Goal: Task Accomplishment & Management: Manage account settings

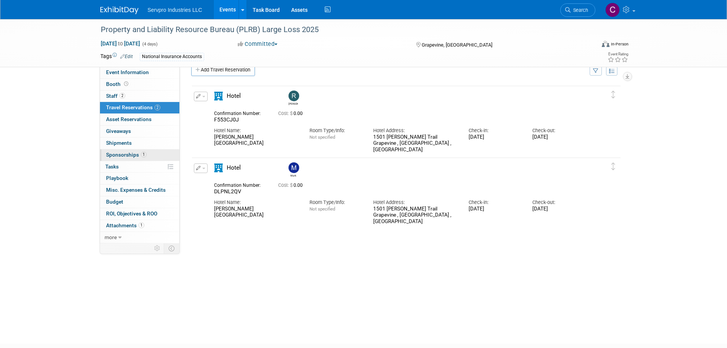
click at [120, 153] on span "Sponsorships 1" at bounding box center [126, 155] width 40 height 6
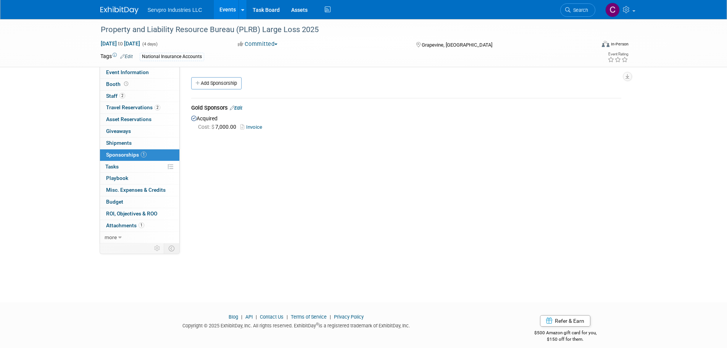
click at [251, 126] on link "Invoice" at bounding box center [252, 127] width 25 height 6
drag, startPoint x: 242, startPoint y: 104, endPoint x: 216, endPoint y: 111, distance: 26.8
click at [216, 111] on div "Gold Sponsors Edit" at bounding box center [406, 109] width 430 height 10
drag, startPoint x: 240, startPoint y: 108, endPoint x: 222, endPoint y: 109, distance: 18.0
click at [222, 109] on div "Gold Sponsors Edit" at bounding box center [406, 109] width 430 height 10
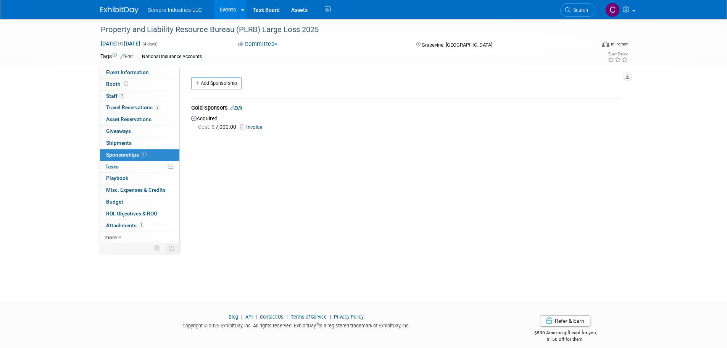
click at [242, 108] on link "Edit" at bounding box center [236, 108] width 13 height 6
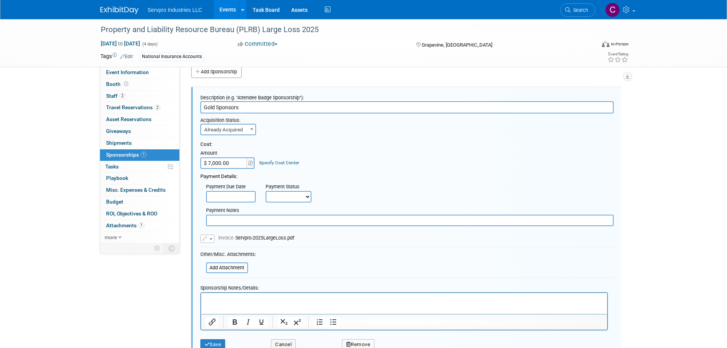
click at [224, 134] on span "Already Acquired" at bounding box center [228, 129] width 54 height 11
click at [283, 139] on div "Cost: Amount $ 7,000.00 Specify Cost Center Cost Center -- Not Specified --" at bounding box center [406, 180] width 413 height 91
click at [226, 197] on input "text" at bounding box center [231, 196] width 50 height 11
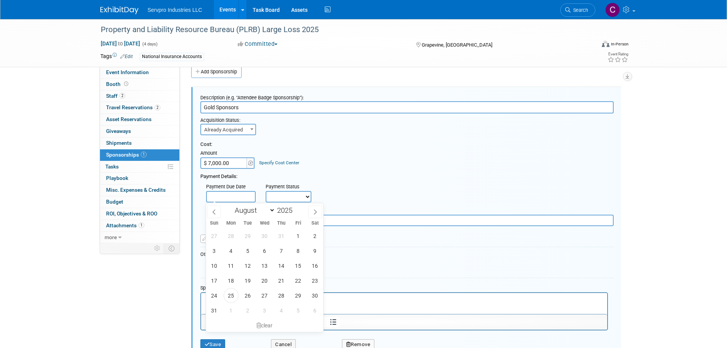
click at [286, 174] on div "Payment Details:" at bounding box center [406, 174] width 413 height 11
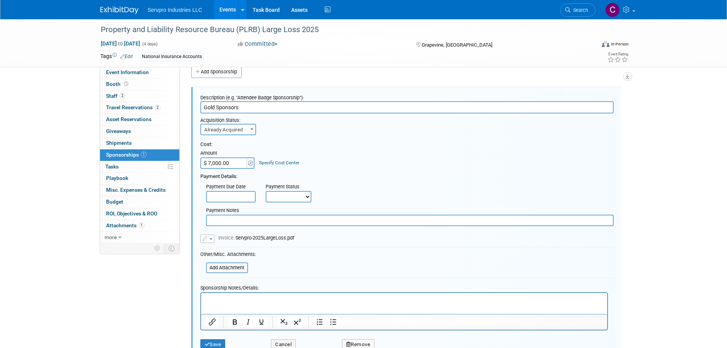
click at [274, 200] on select "Not Paid Yet Partially Paid Paid in Full" at bounding box center [289, 196] width 46 height 11
click at [266, 191] on select "Not Paid Yet Partially Paid Paid in Full" at bounding box center [289, 196] width 46 height 11
click at [285, 193] on select "Not Paid Yet Partially Paid Paid in Full" at bounding box center [289, 196] width 46 height 11
select select "1"
click at [266, 191] on select "Not Paid Yet Partially Paid Paid in Full" at bounding box center [289, 196] width 46 height 11
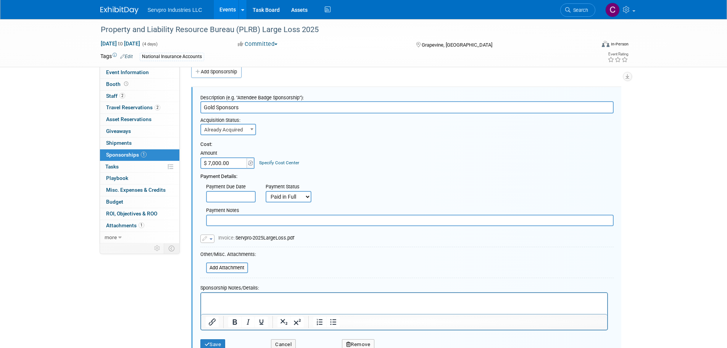
click at [210, 238] on span "button" at bounding box center [211, 239] width 3 height 2
click at [221, 250] on link "Replace with a new file" at bounding box center [239, 250] width 76 height 11
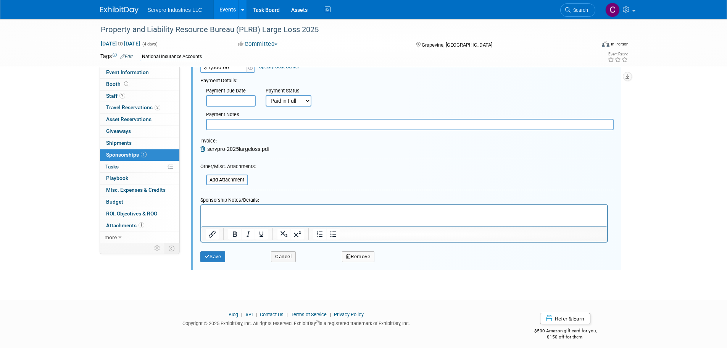
scroll to position [113, 0]
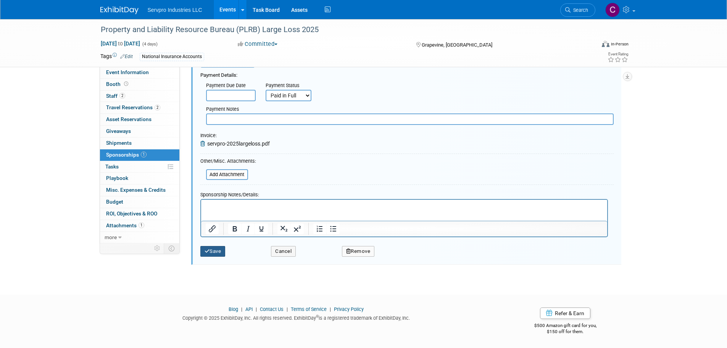
click at [215, 248] on button "Save" at bounding box center [212, 251] width 25 height 11
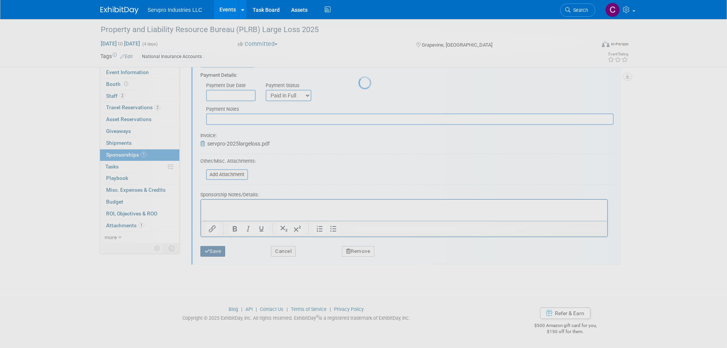
scroll to position [8, 0]
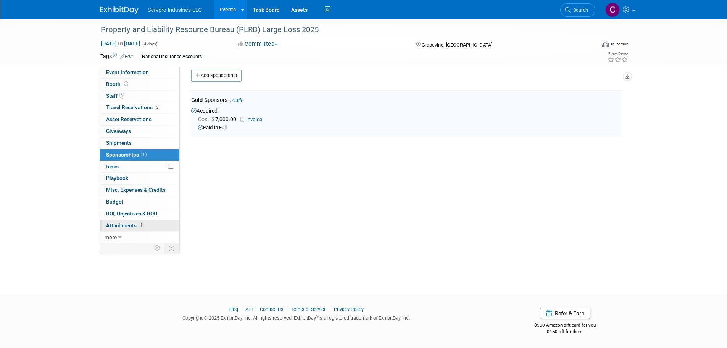
click at [116, 223] on span "Attachments 1" at bounding box center [125, 225] width 38 height 6
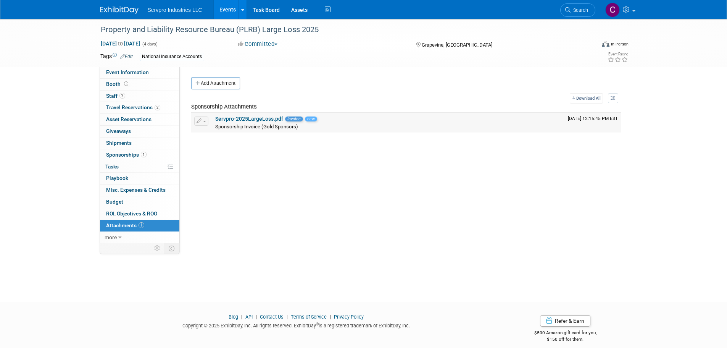
click at [248, 120] on link "Servpro-2025LargeLoss.pdf" at bounding box center [249, 119] width 68 height 6
click at [132, 152] on span "Sponsorships 1" at bounding box center [126, 155] width 40 height 6
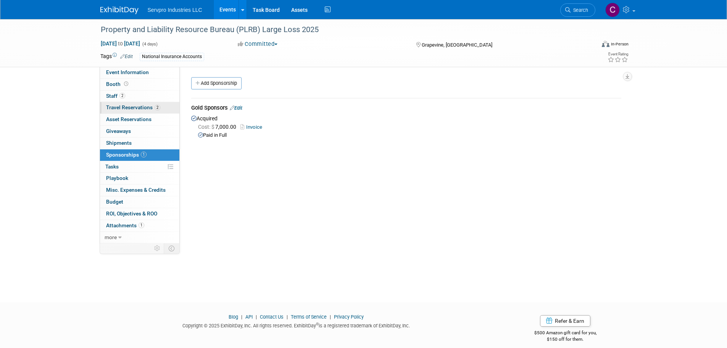
click at [129, 106] on span "Travel Reservations 2" at bounding box center [133, 107] width 54 height 6
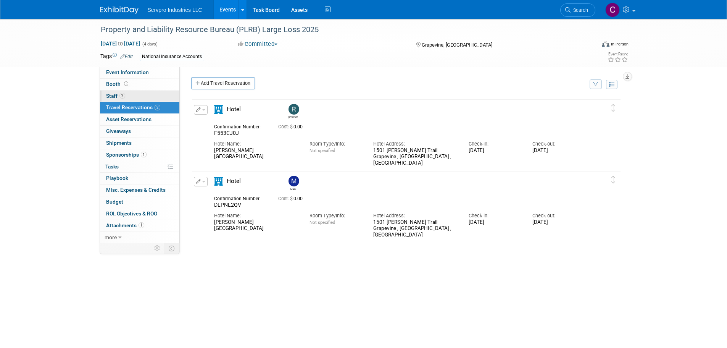
click at [118, 94] on span "Staff 2" at bounding box center [115, 96] width 19 height 6
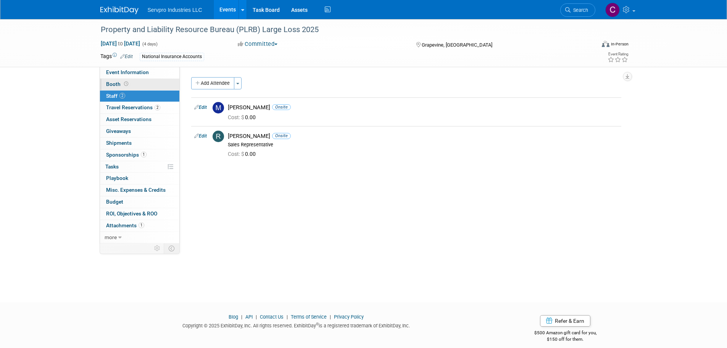
click at [116, 84] on span "Booth" at bounding box center [118, 84] width 24 height 6
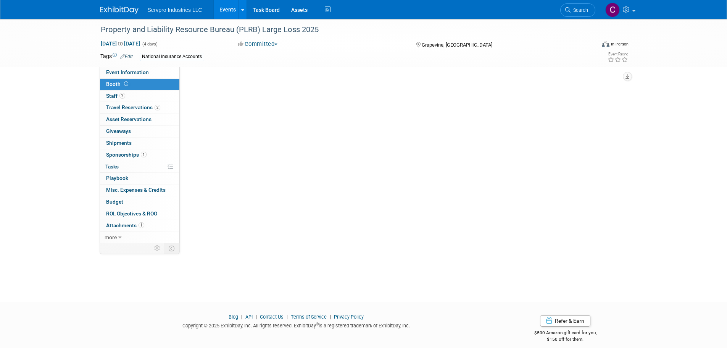
select select "Small 2 foot table top banner"
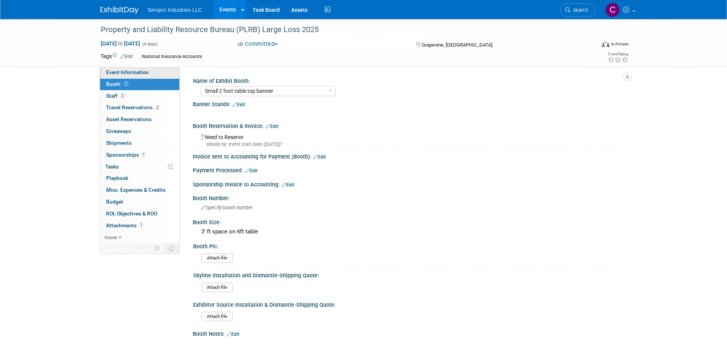
click at [118, 76] on link "Event Information" at bounding box center [139, 72] width 79 height 11
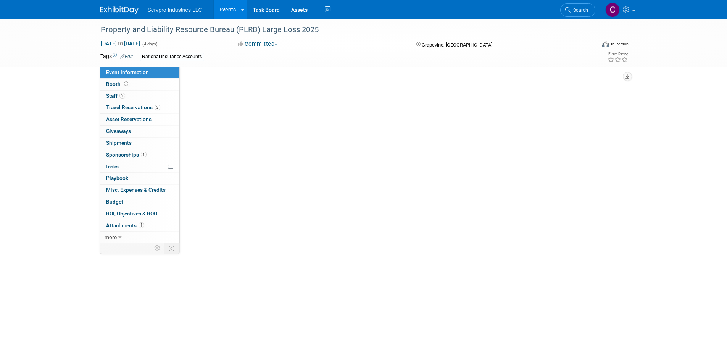
select select "Sponsorship Only"
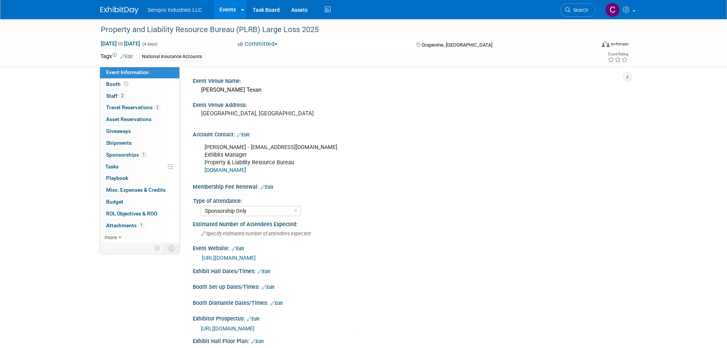
click at [220, 10] on link "Events" at bounding box center [228, 9] width 28 height 19
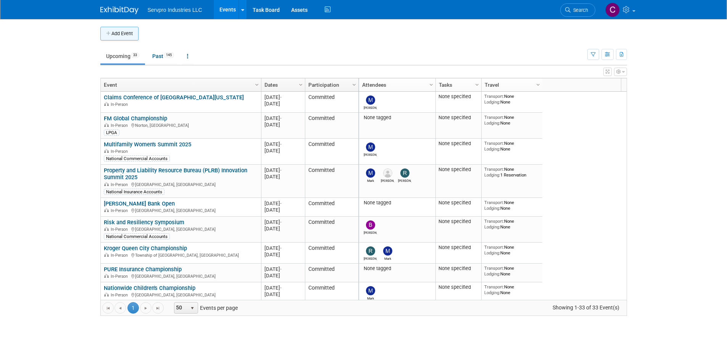
click at [118, 38] on button "Add Event" at bounding box center [119, 34] width 38 height 14
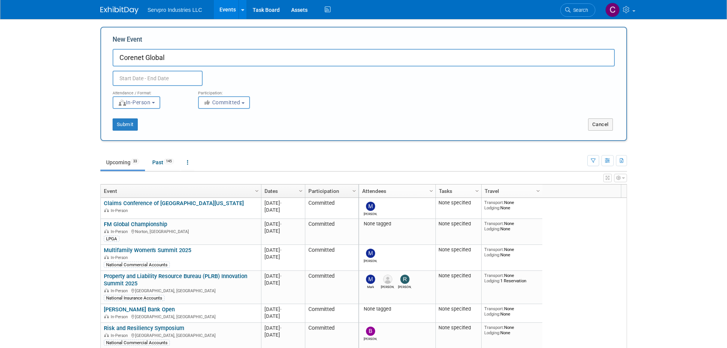
click at [136, 57] on input "Corenet Global" at bounding box center [364, 58] width 502 height 18
click at [183, 53] on input "CoreNet Global" at bounding box center [364, 58] width 502 height 18
type input "CoreNet Global 2025"
click at [144, 103] on span "In-Person" at bounding box center [134, 102] width 33 height 6
click at [137, 84] on input "text" at bounding box center [158, 78] width 90 height 15
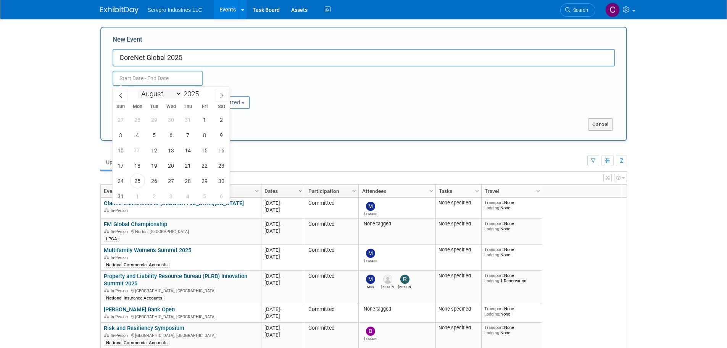
click at [179, 92] on select "January February March April May June July August September October November De…" at bounding box center [160, 94] width 44 height 10
select select "9"
click at [138, 89] on select "January February March April May June July August September October November De…" at bounding box center [160, 94] width 44 height 10
click at [137, 181] on span "27" at bounding box center [137, 180] width 15 height 15
click at [169, 181] on span "29" at bounding box center [171, 180] width 15 height 15
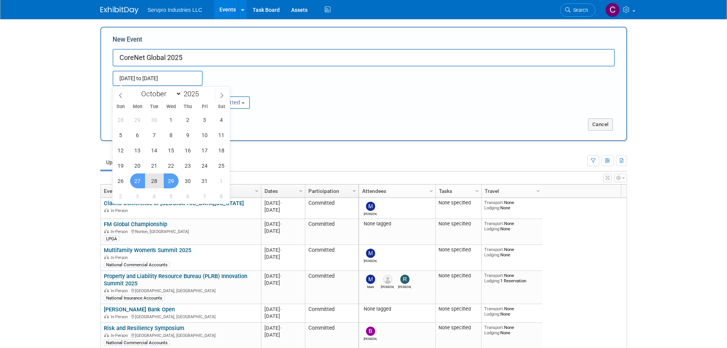
type input "Oct 27, 2025 to Oct 29, 2025"
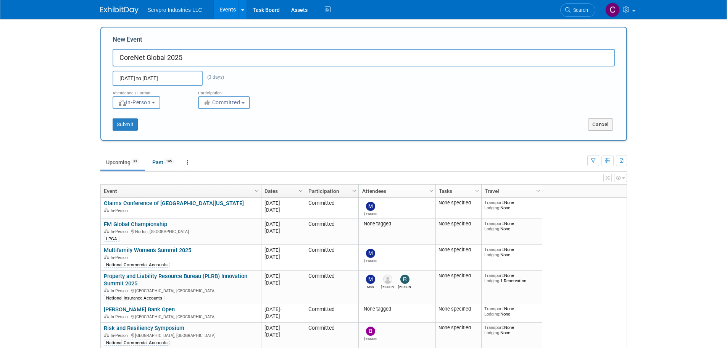
click at [303, 119] on div "Submit" at bounding box center [210, 124] width 219 height 12
click at [213, 99] on span "Committed" at bounding box center [221, 102] width 37 height 6
click at [177, 122] on div "Submit" at bounding box center [210, 124] width 219 height 12
click at [131, 123] on button "Submit" at bounding box center [125, 124] width 25 height 12
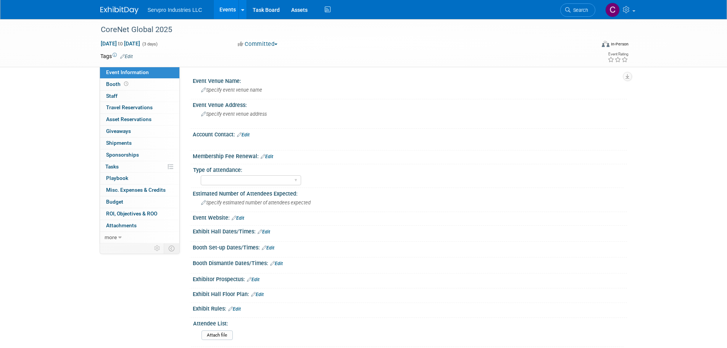
click at [227, 3] on link "Events" at bounding box center [228, 9] width 28 height 19
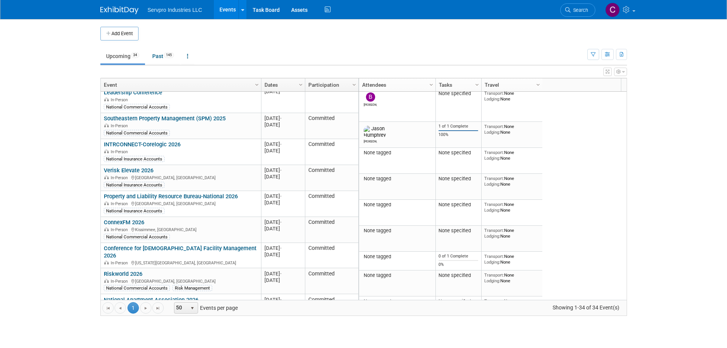
scroll to position [673, 0]
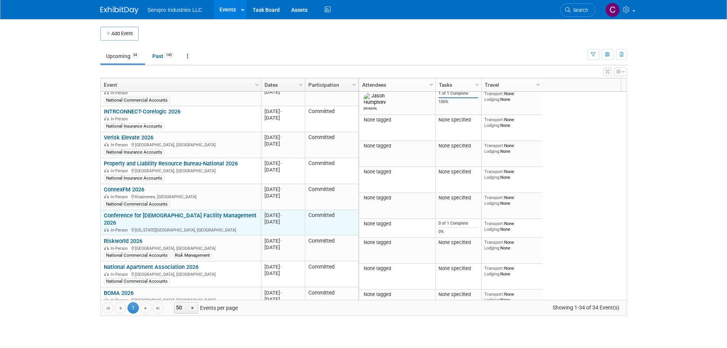
click at [219, 212] on link "Conference for [DEMOGRAPHIC_DATA] Facility Management 2026" at bounding box center [180, 219] width 153 height 14
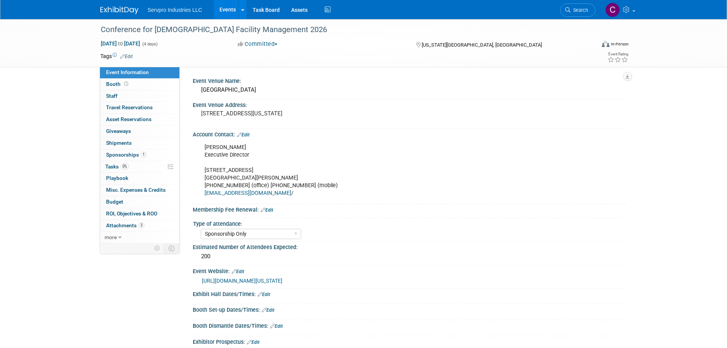
select select "Sponsorship Only"
click at [113, 84] on span "Booth" at bounding box center [118, 84] width 24 height 6
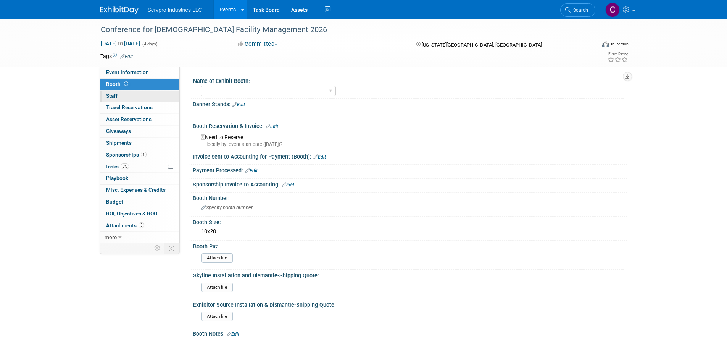
click at [112, 92] on link "0 Staff 0" at bounding box center [139, 95] width 79 height 11
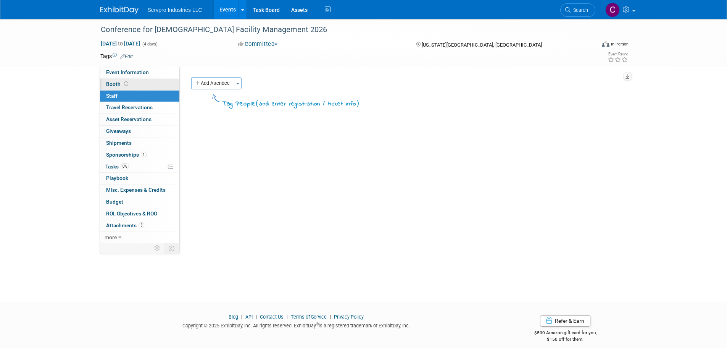
click at [113, 83] on span "Booth" at bounding box center [118, 84] width 24 height 6
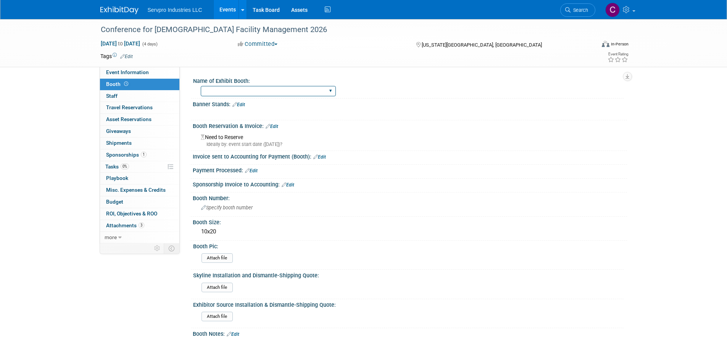
click at [221, 88] on select "Island Booth Tradewinds Immerse Popup 10 Foot Banner Stand Invita 10 Foot Strai…" at bounding box center [268, 91] width 135 height 10
click at [144, 98] on link "0 Staff 0" at bounding box center [139, 95] width 79 height 11
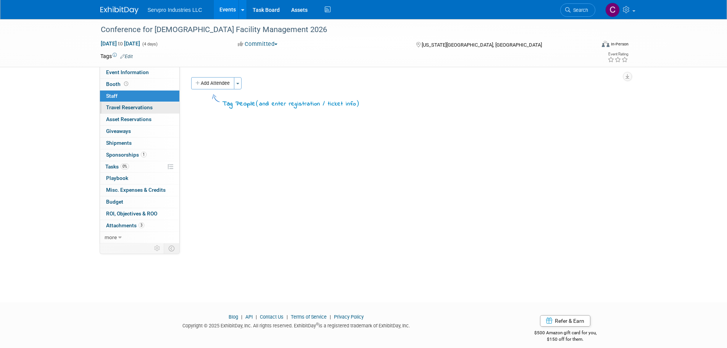
click at [134, 108] on span "Travel Reservations 0" at bounding box center [129, 107] width 47 height 6
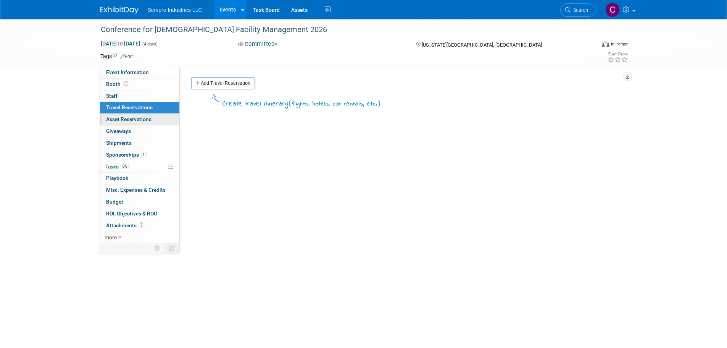
click at [132, 117] on span "Asset Reservations 0" at bounding box center [128, 119] width 45 height 6
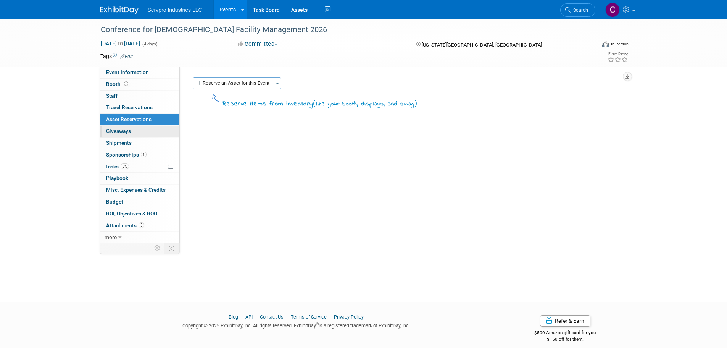
click at [128, 130] on span "Giveaways 0" at bounding box center [118, 131] width 25 height 6
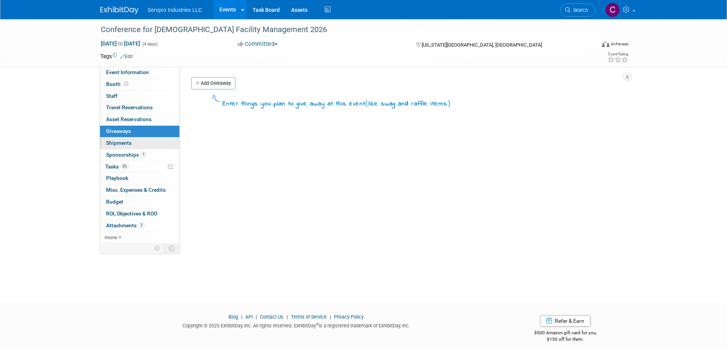
click at [126, 141] on span "Shipments 0" at bounding box center [119, 143] width 26 height 6
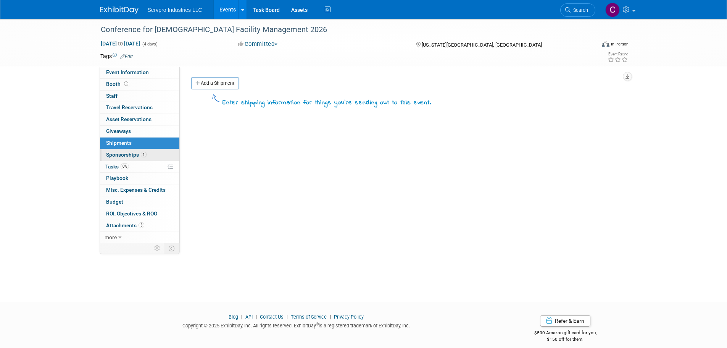
click at [124, 151] on link "1 Sponsorships 1" at bounding box center [139, 154] width 79 height 11
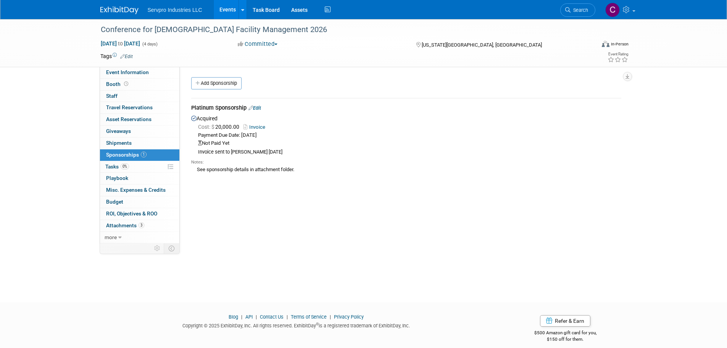
click at [257, 108] on link "Edit" at bounding box center [254, 108] width 13 height 6
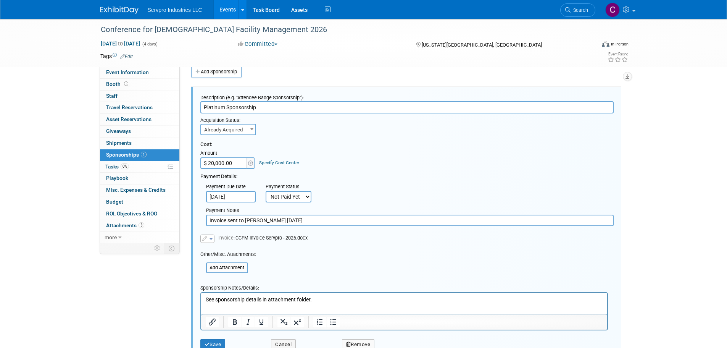
click at [294, 194] on select "Not Paid Yet Partially Paid Paid in Full" at bounding box center [289, 196] width 46 height 11
select select "1"
click at [266, 191] on select "Not Paid Yet Partially Paid Paid in Full" at bounding box center [289, 196] width 46 height 11
click at [213, 344] on button "Save" at bounding box center [212, 344] width 25 height 11
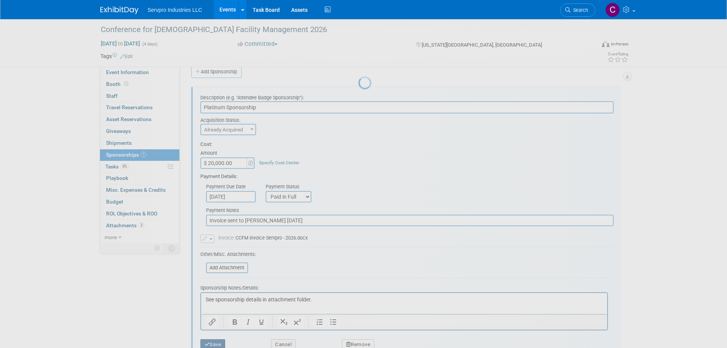
scroll to position [8, 0]
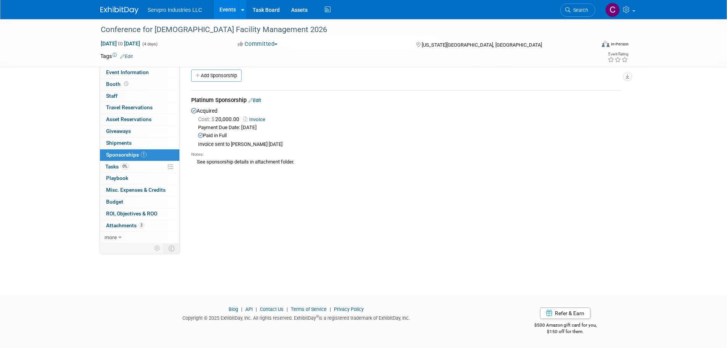
click at [258, 100] on link "Edit" at bounding box center [254, 100] width 13 height 6
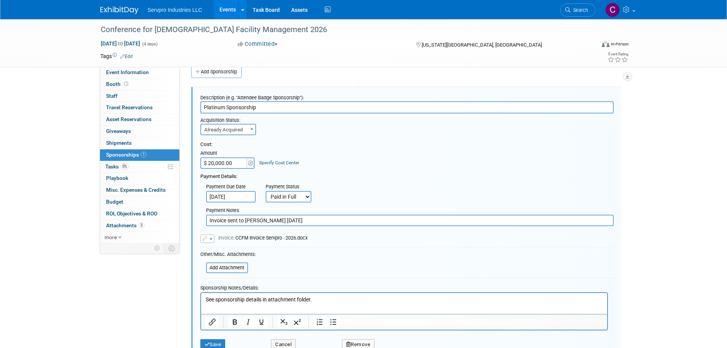
scroll to position [0, 0]
click at [284, 220] on input "Invoice sent to Seth 8/13/2025" at bounding box center [410, 220] width 408 height 11
click at [297, 214] on div "Payment Notes" at bounding box center [410, 211] width 408 height 8
click at [302, 221] on input "Invoice sent to Seth 8/13/2025, paid" at bounding box center [410, 220] width 408 height 11
type input "Invoice sent to Seth 8/13/2025, paid 8/25"
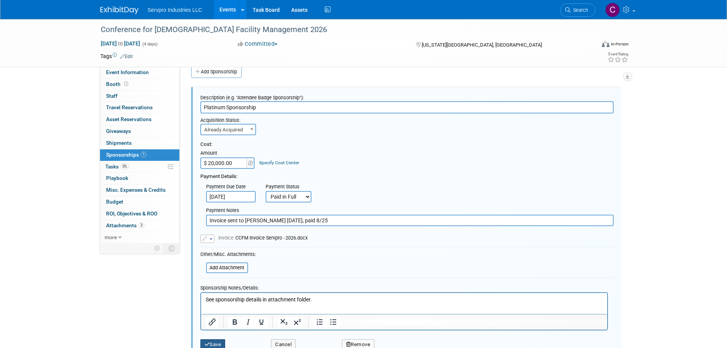
click at [221, 342] on button "Save" at bounding box center [212, 344] width 25 height 11
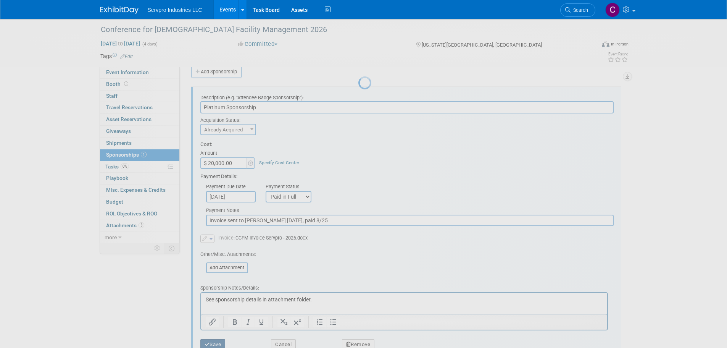
scroll to position [8, 0]
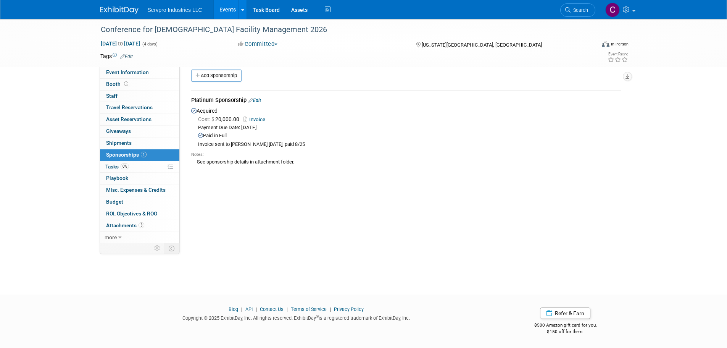
click at [258, 101] on link "Edit" at bounding box center [254, 100] width 13 height 6
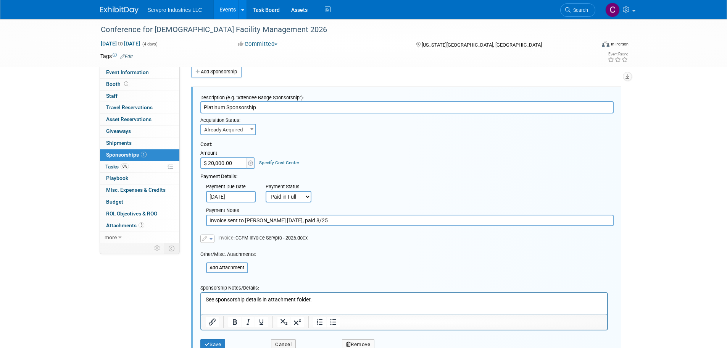
scroll to position [0, 0]
drag, startPoint x: 296, startPoint y: 220, endPoint x: 182, endPoint y: 210, distance: 114.2
click at [182, 210] on div "Event Venue Name: Westin Marriott Crown Center Event Venue Address: 1 E Pershin…" at bounding box center [403, 143] width 447 height 176
click at [236, 216] on input "Paid 8/25" at bounding box center [410, 220] width 408 height 11
type input "Paid 8/25/25"
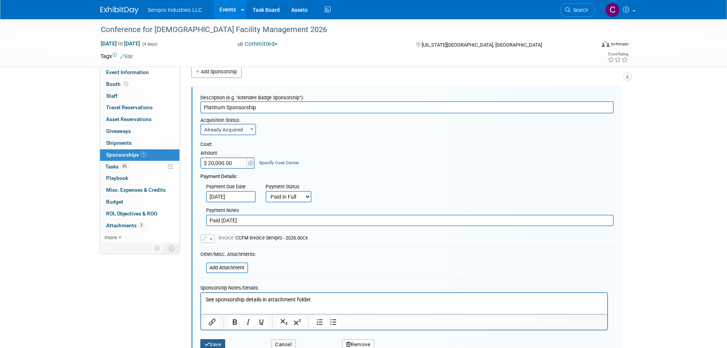
click at [211, 342] on button "Save" at bounding box center [212, 344] width 25 height 11
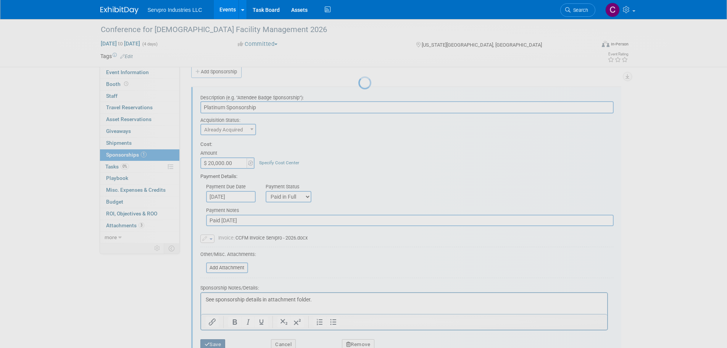
click at [358, 342] on div at bounding box center [363, 174] width 11 height 348
